Goal: Transaction & Acquisition: Purchase product/service

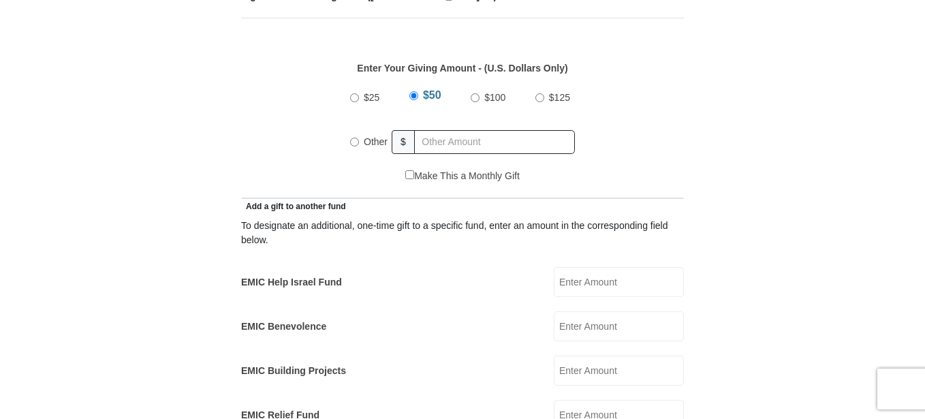
scroll to position [741, 0]
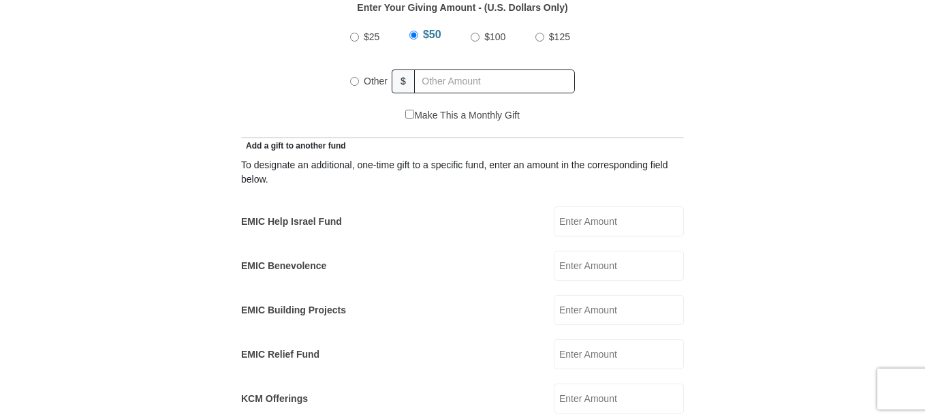
click at [354, 77] on input "Other" at bounding box center [354, 81] width 9 height 9
radio input "true"
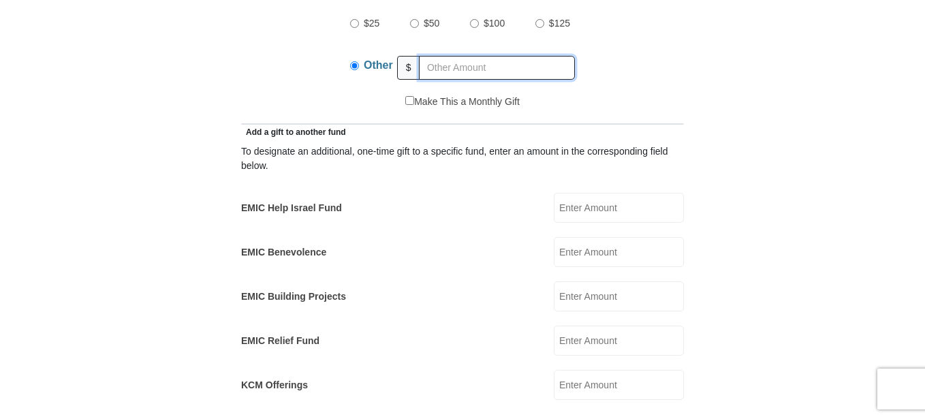
scroll to position [855, 0]
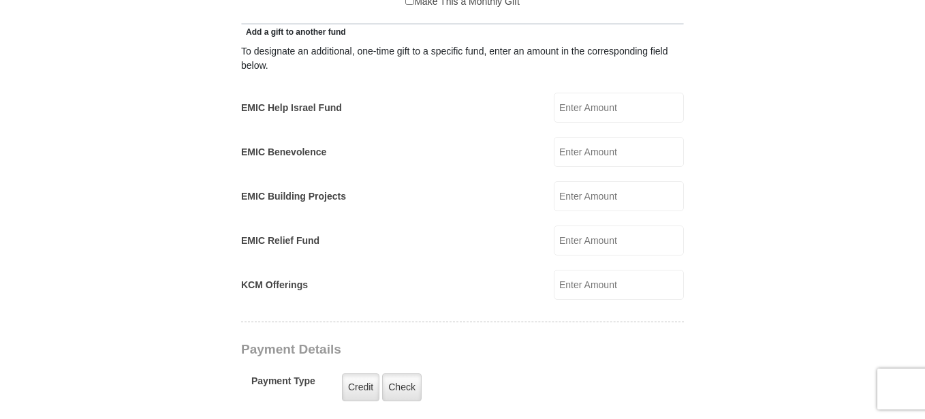
click at [593, 93] on input "EMIC Help Israel Fund" at bounding box center [619, 108] width 130 height 30
type input "50"
click at [801, 244] on form "[GEOGRAPHIC_DATA][DEMOGRAPHIC_DATA] Online Giving Because of gifts like yours, …" at bounding box center [462, 267] width 776 height 2014
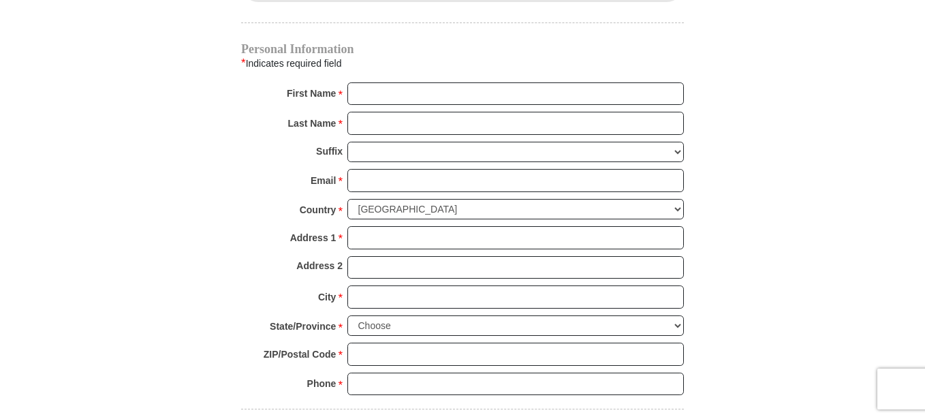
scroll to position [1309, 0]
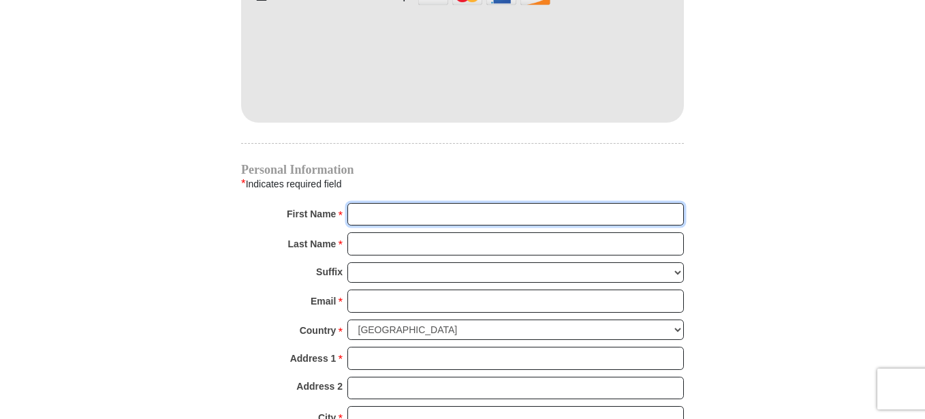
click at [434, 203] on input "First Name *" at bounding box center [515, 214] width 336 height 23
type input "Elson"
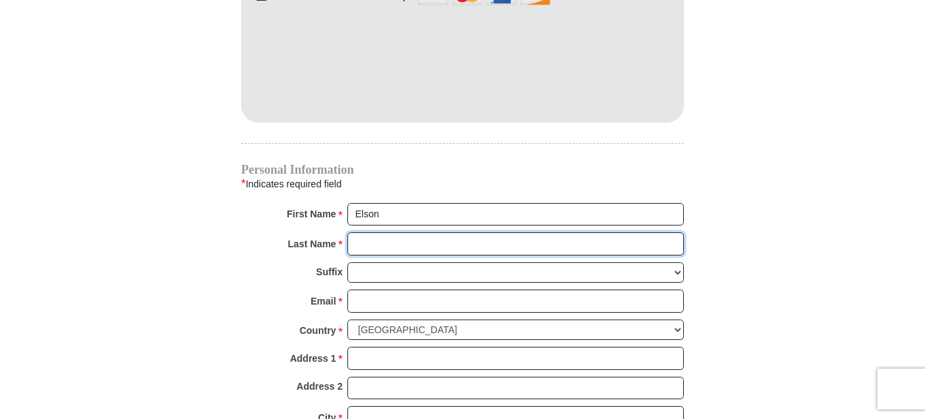
click at [429, 232] on input "Last Name *" at bounding box center [515, 243] width 336 height 23
type input "Sabado"
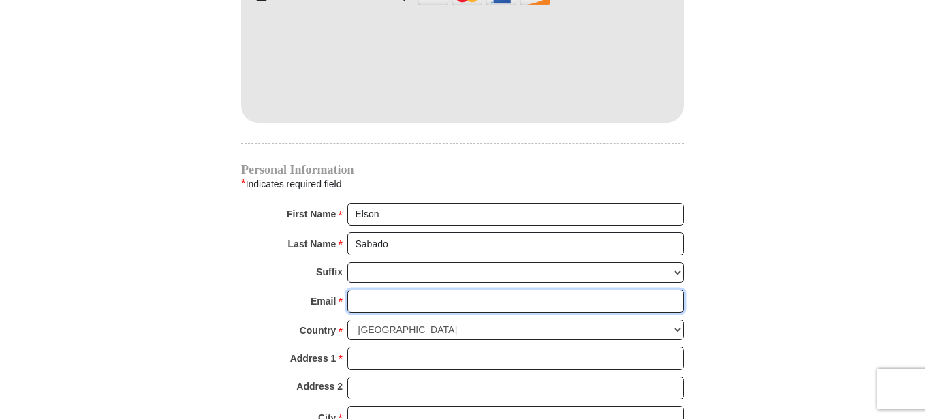
click at [431, 289] on input "Email *" at bounding box center [515, 300] width 336 height 23
type input "[EMAIL_ADDRESS][DOMAIN_NAME]"
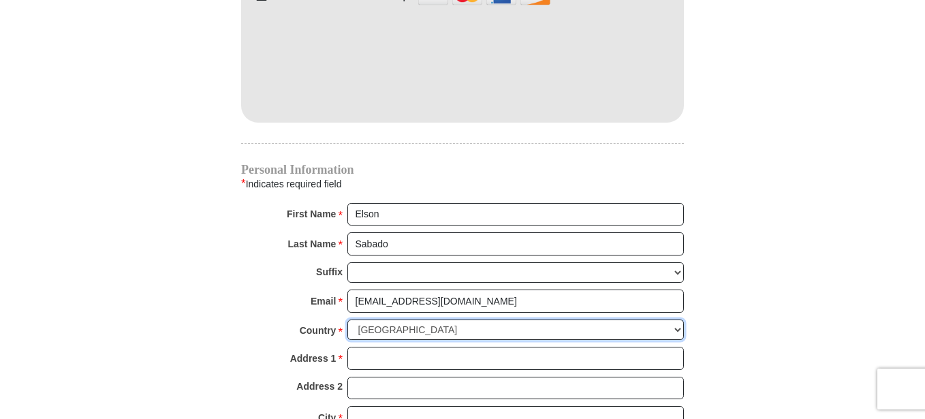
click at [674, 319] on select "[GEOGRAPHIC_DATA] [GEOGRAPHIC_DATA] [GEOGRAPHIC_DATA] [GEOGRAPHIC_DATA] [GEOGRA…" at bounding box center [515, 329] width 336 height 21
select select "QA"
click at [347, 319] on select "[GEOGRAPHIC_DATA] [GEOGRAPHIC_DATA] [GEOGRAPHIC_DATA] [GEOGRAPHIC_DATA] [GEOGRA…" at bounding box center [515, 329] width 336 height 21
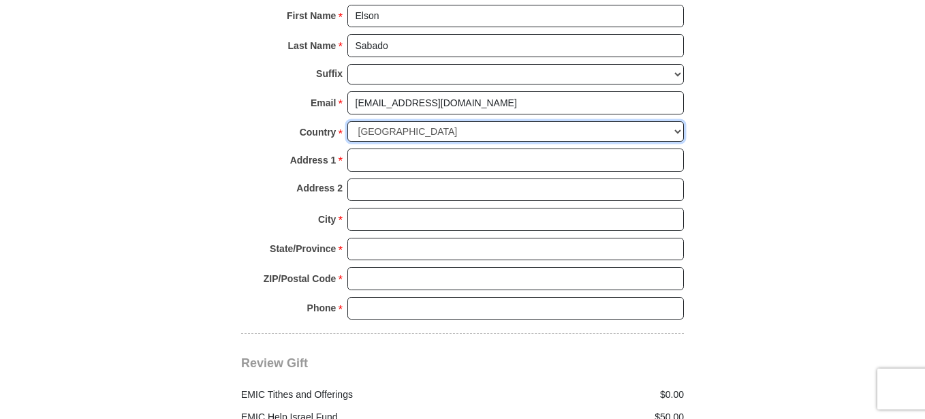
scroll to position [1536, 0]
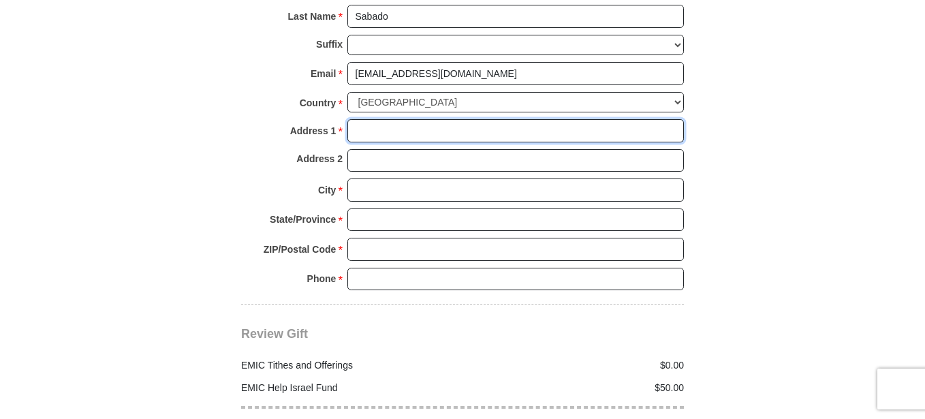
click at [453, 119] on input "Address 1 *" at bounding box center [515, 130] width 336 height 23
type input "E4-105 [GEOGRAPHIC_DATA], Mesaimeer"
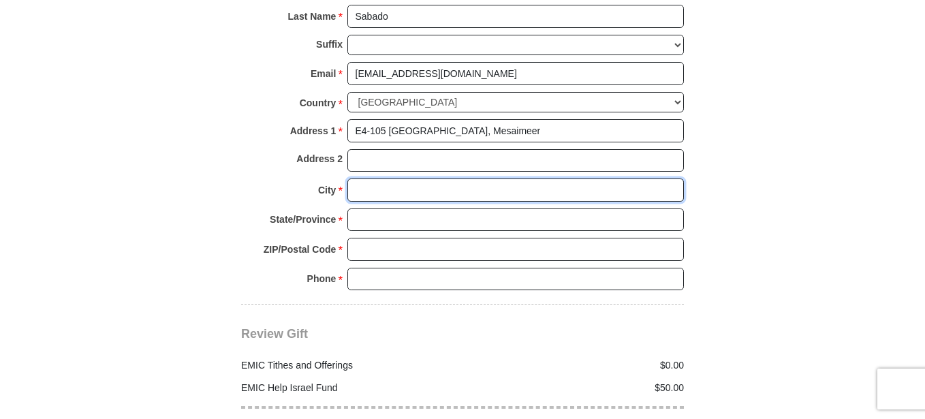
click at [422, 178] on input "City *" at bounding box center [515, 189] width 336 height 23
type input "[GEOGRAPHIC_DATA]"
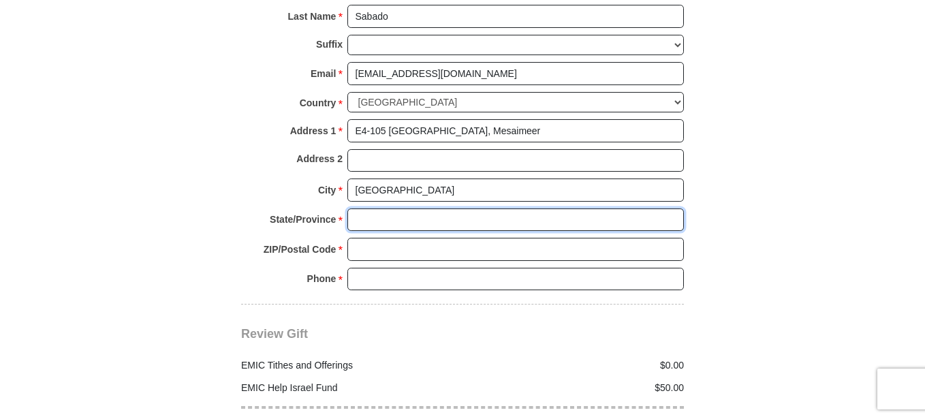
click at [429, 210] on input "State/Province *" at bounding box center [515, 219] width 336 height 23
type input "[GEOGRAPHIC_DATA]"
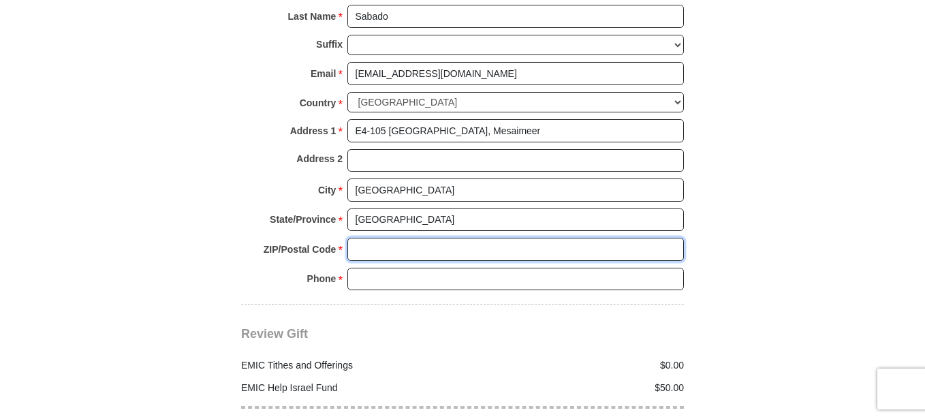
click at [398, 238] on input "ZIP/Postal Code *" at bounding box center [515, 249] width 336 height 23
type input "5341"
click at [424, 268] on input "Phone * *" at bounding box center [515, 279] width 336 height 23
type input "[PHONE_NUMBER]"
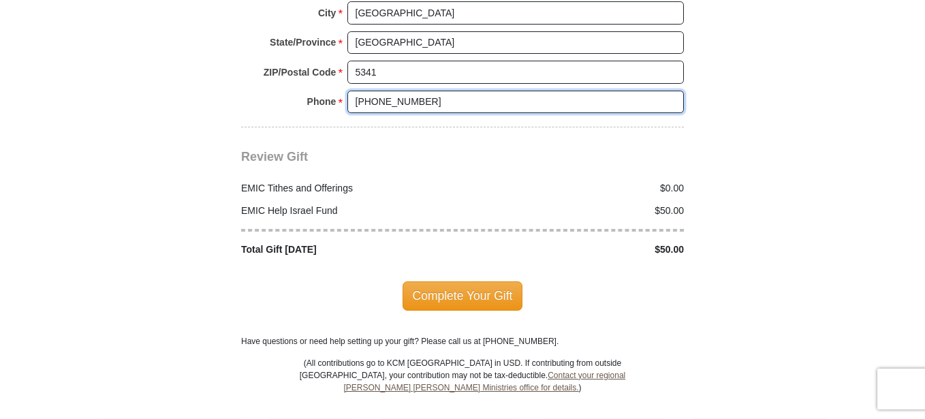
scroll to position [1763, 0]
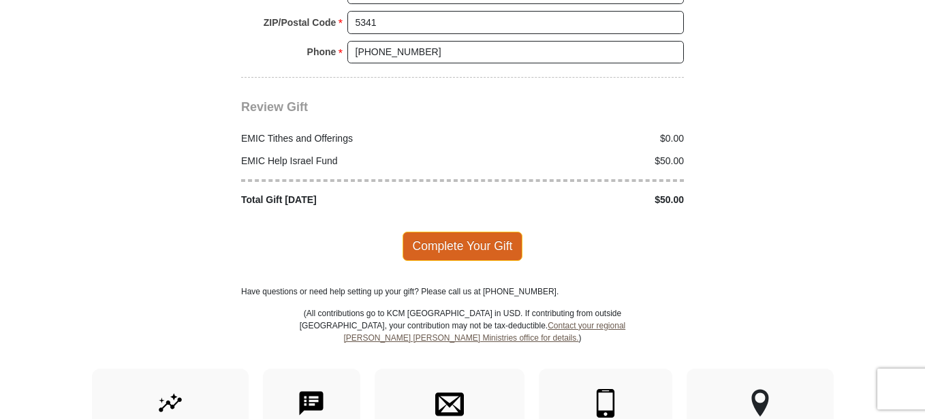
click at [495, 231] on span "Complete Your Gift" at bounding box center [462, 245] width 121 height 29
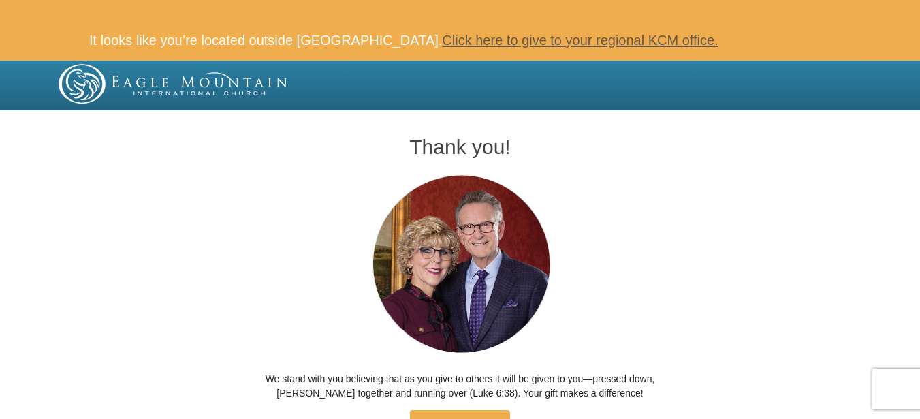
drag, startPoint x: 820, startPoint y: 0, endPoint x: 155, endPoint y: 213, distance: 699.1
click at [155, 213] on div "Thank you! We stand with you believing that as you give to others it will be gi…" at bounding box center [460, 287] width 920 height 345
